Goal: Transaction & Acquisition: Purchase product/service

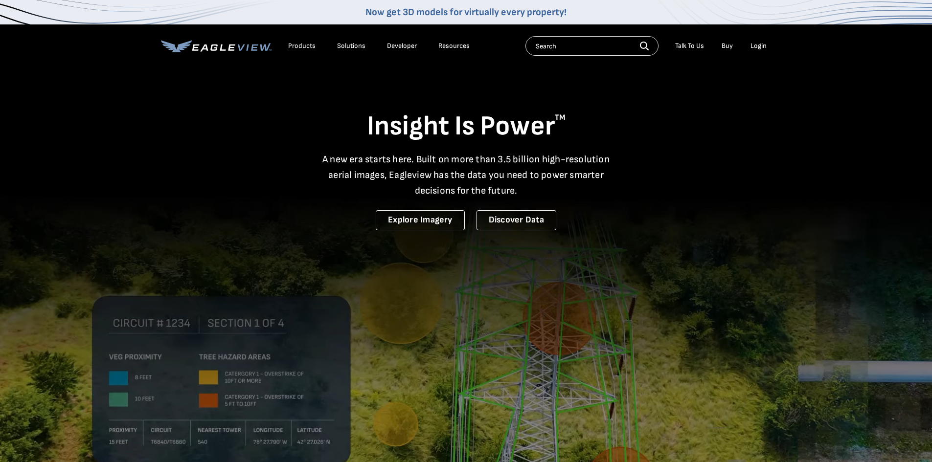
click at [760, 43] on div "Login" at bounding box center [758, 46] width 16 height 9
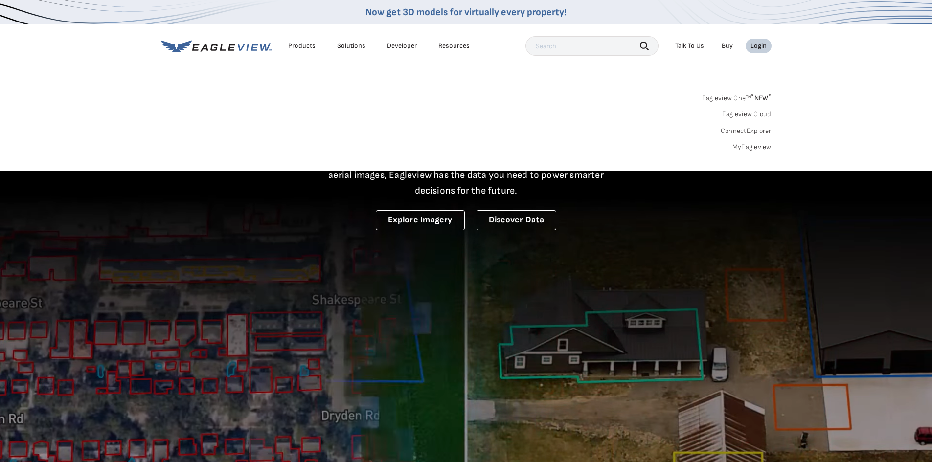
click at [757, 147] on link "MyEagleview" at bounding box center [751, 147] width 39 height 9
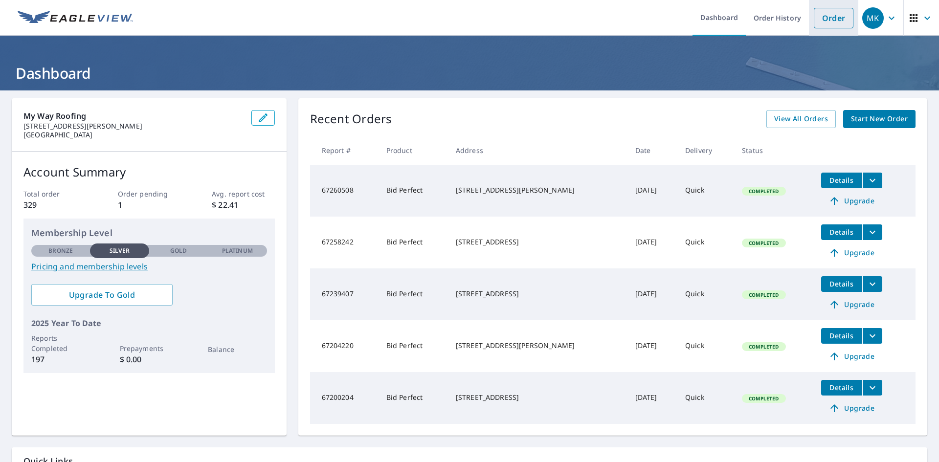
click at [819, 21] on link "Order" at bounding box center [834, 18] width 40 height 21
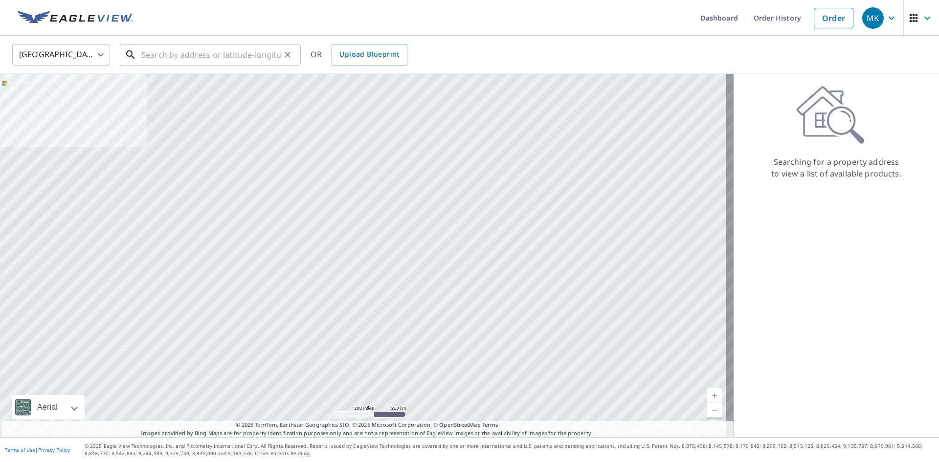
click at [239, 60] on input "text" at bounding box center [210, 54] width 139 height 27
paste input "[STREET_ADDRESS]"
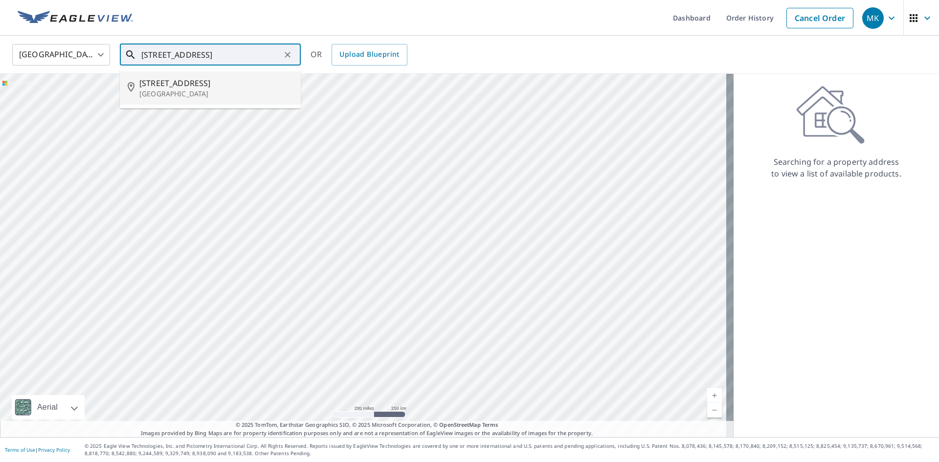
click at [214, 93] on p "[GEOGRAPHIC_DATA]" at bounding box center [216, 94] width 154 height 10
type input "2964 Rainbow Valley Blvd Fallbrook, CA 92028"
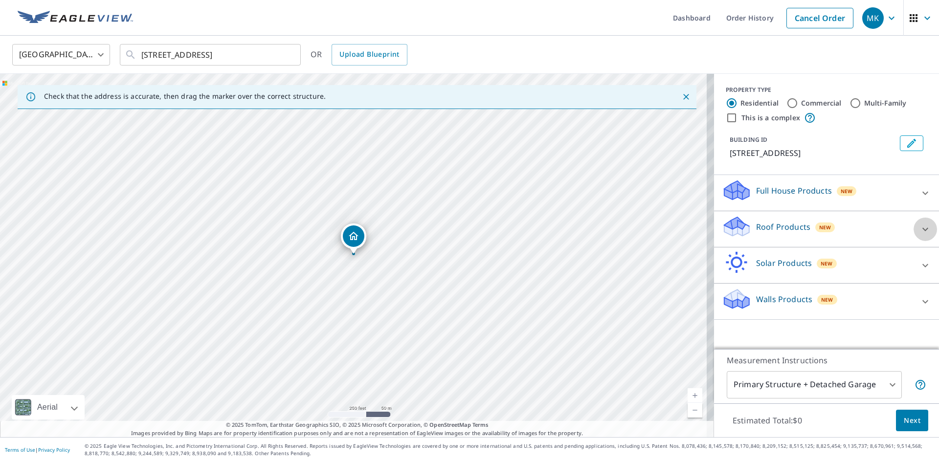
click at [920, 235] on icon at bounding box center [926, 230] width 12 height 12
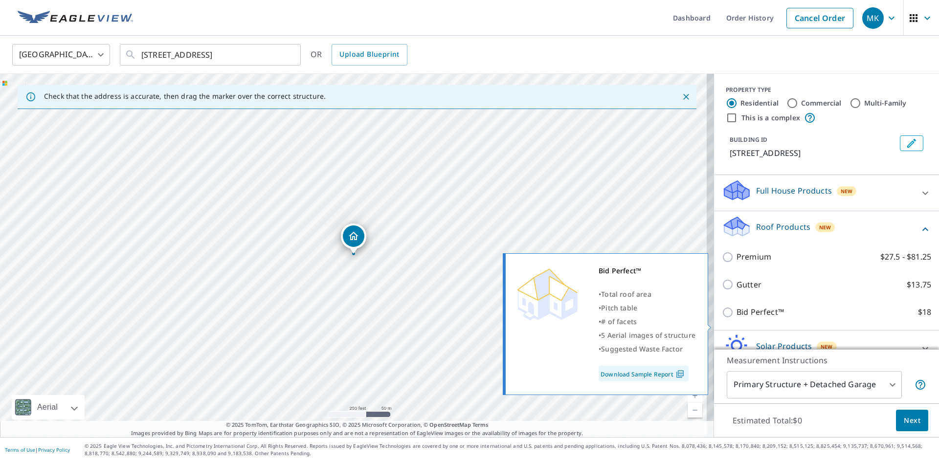
click at [772, 318] on p "Bid Perfect™" at bounding box center [760, 312] width 47 height 12
click at [737, 318] on input "Bid Perfect™ $18" at bounding box center [729, 313] width 15 height 12
checkbox input "true"
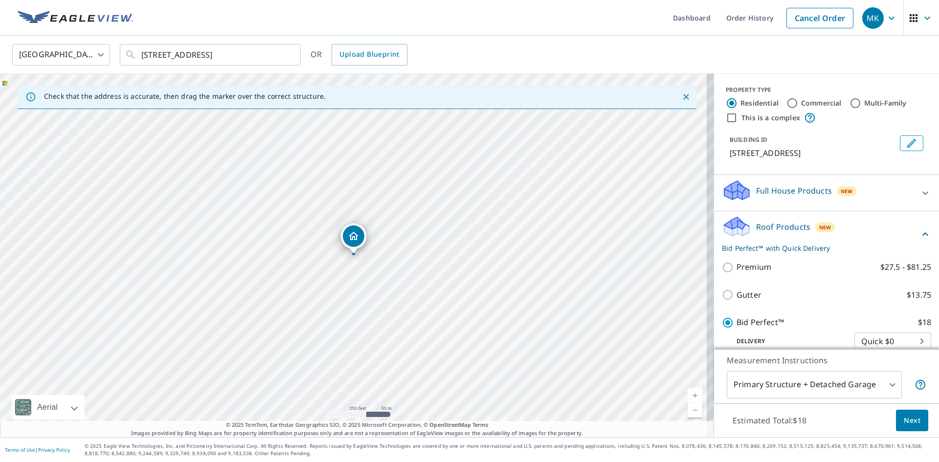
click at [910, 419] on span "Next" at bounding box center [912, 421] width 17 height 12
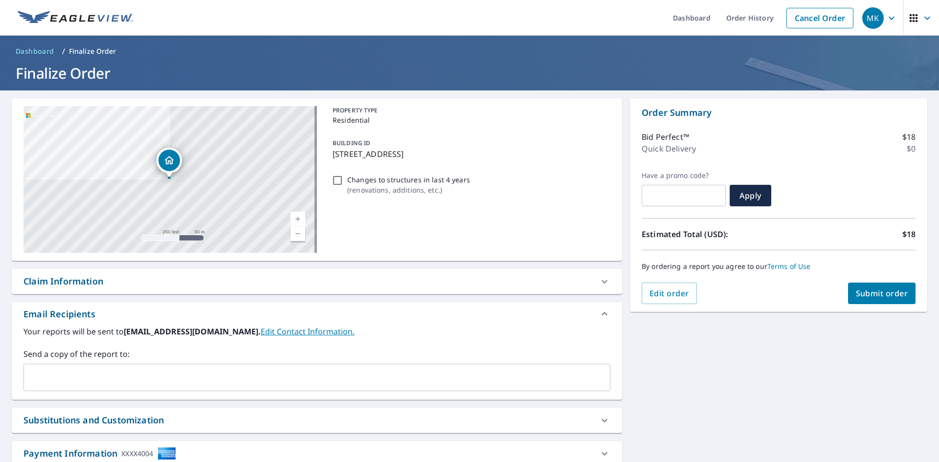
click at [861, 287] on button "Submit order" at bounding box center [882, 294] width 68 height 22
